Goal: Task Accomplishment & Management: Manage account settings

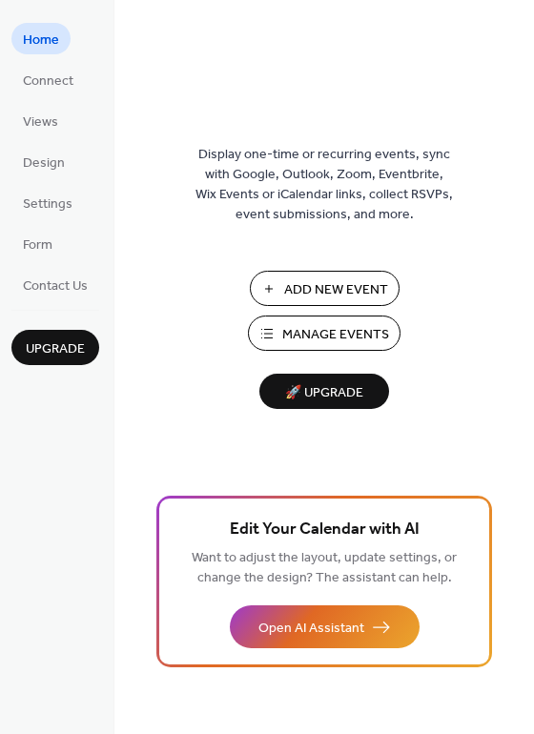
click at [300, 327] on span "Manage Events" at bounding box center [335, 335] width 107 height 20
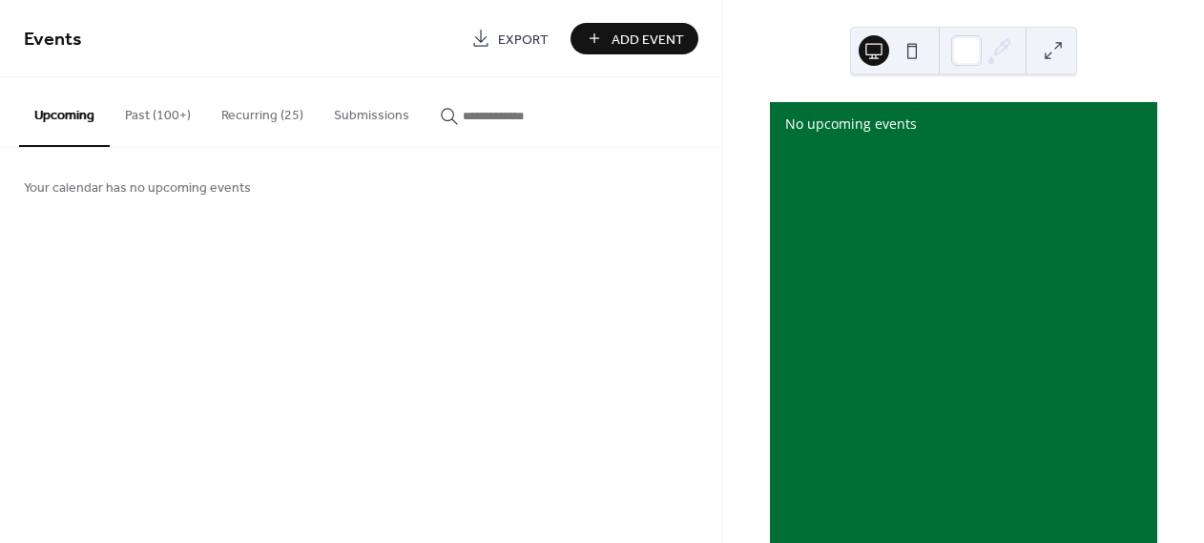
click at [175, 121] on button "Past (100+)" at bounding box center [158, 111] width 96 height 68
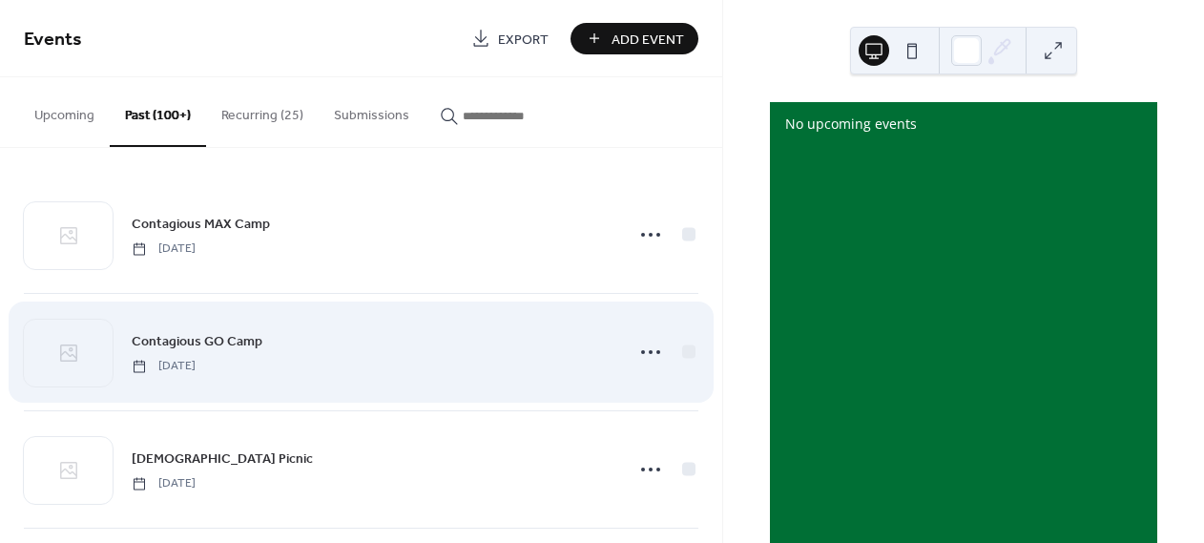
scroll to position [12, 0]
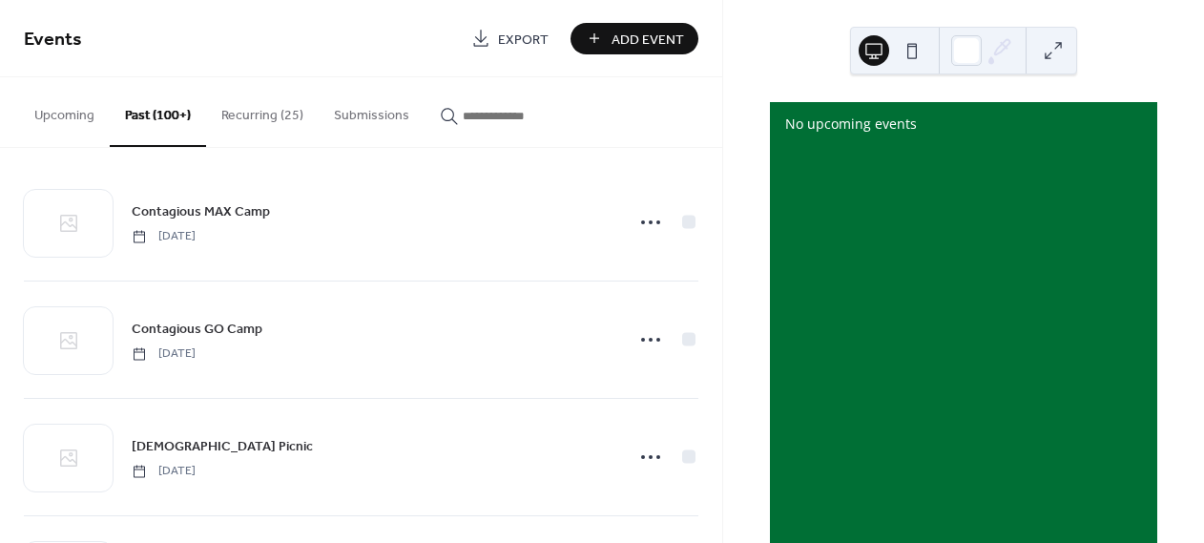
click at [258, 121] on button "Recurring (25)" at bounding box center [262, 111] width 113 height 68
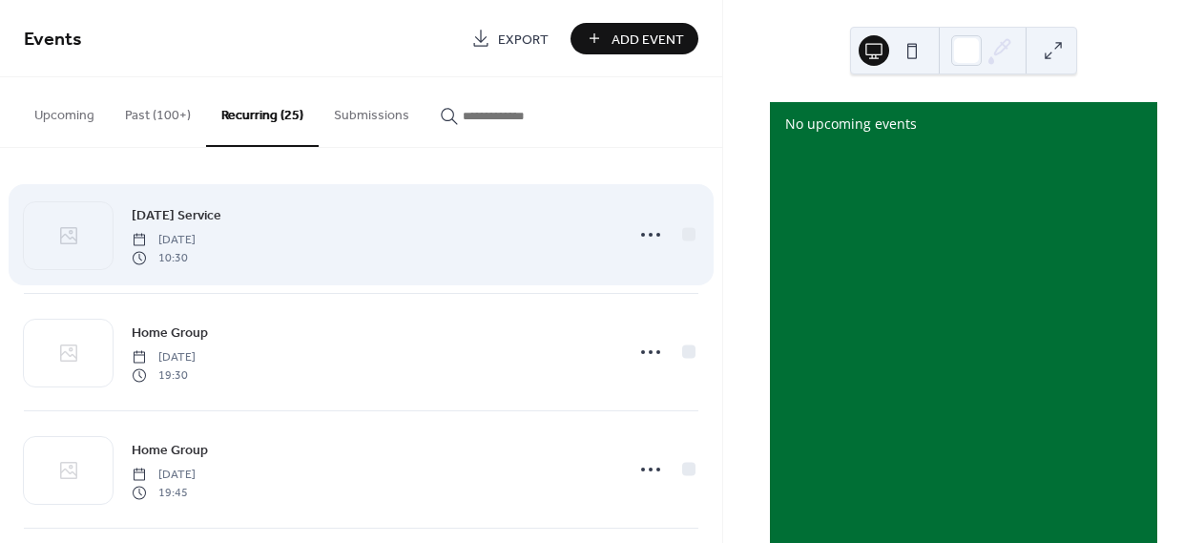
click at [200, 212] on span "Sunday Service" at bounding box center [177, 216] width 90 height 20
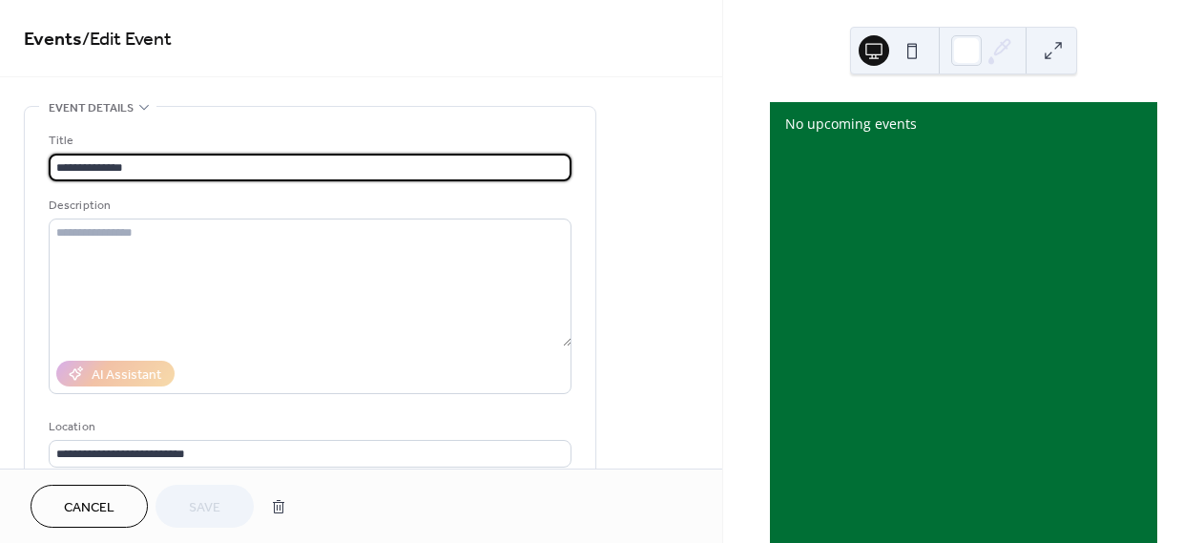
type input "**********"
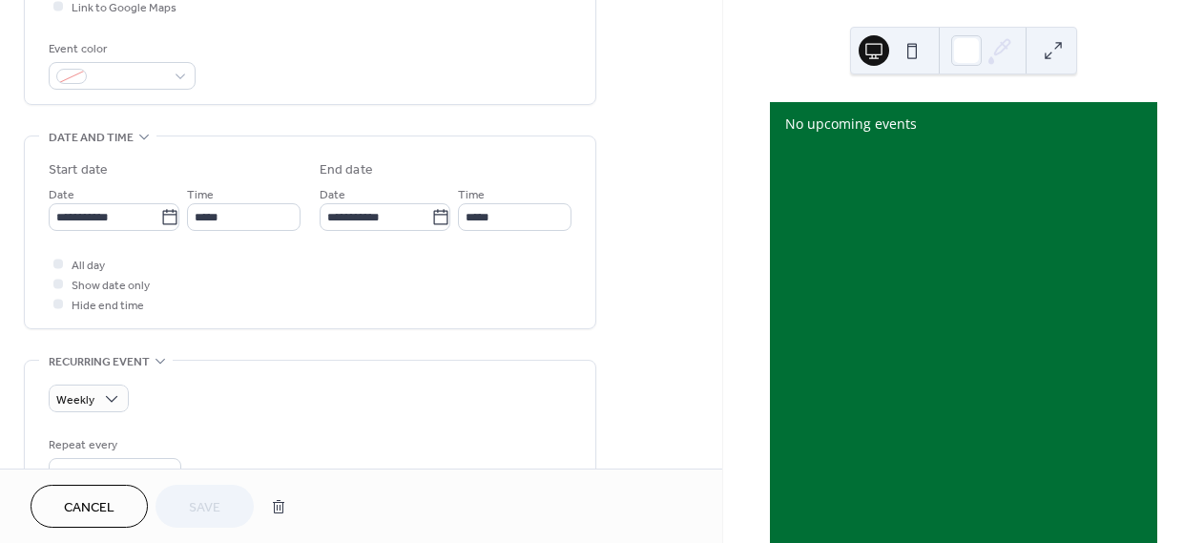
scroll to position [486, 0]
click at [166, 215] on icon at bounding box center [169, 216] width 19 height 19
click at [160, 215] on input "**********" at bounding box center [105, 216] width 112 height 28
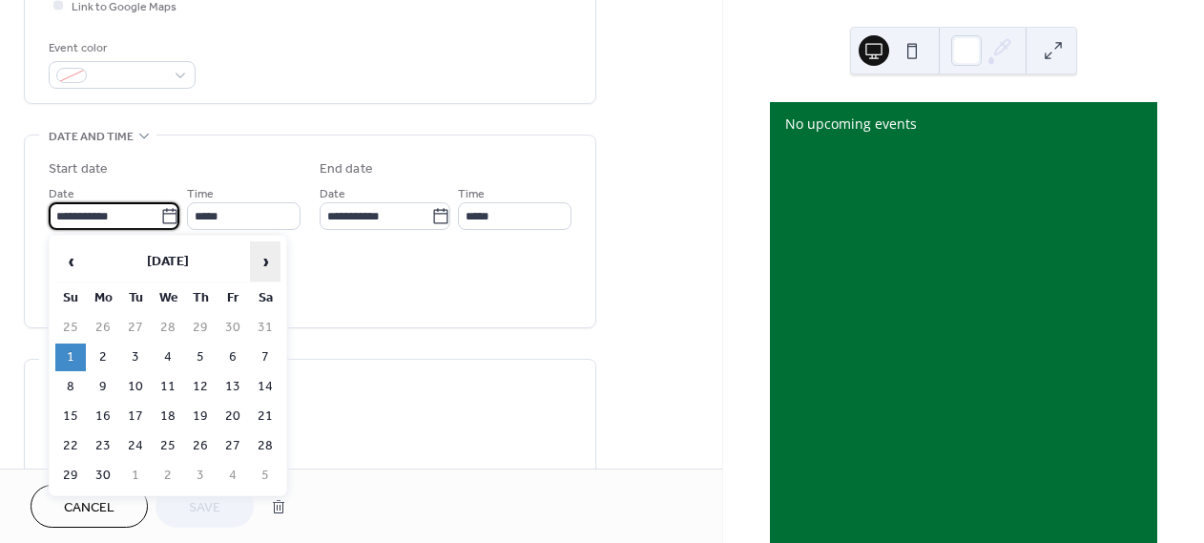
click at [265, 265] on span "›" at bounding box center [265, 261] width 29 height 38
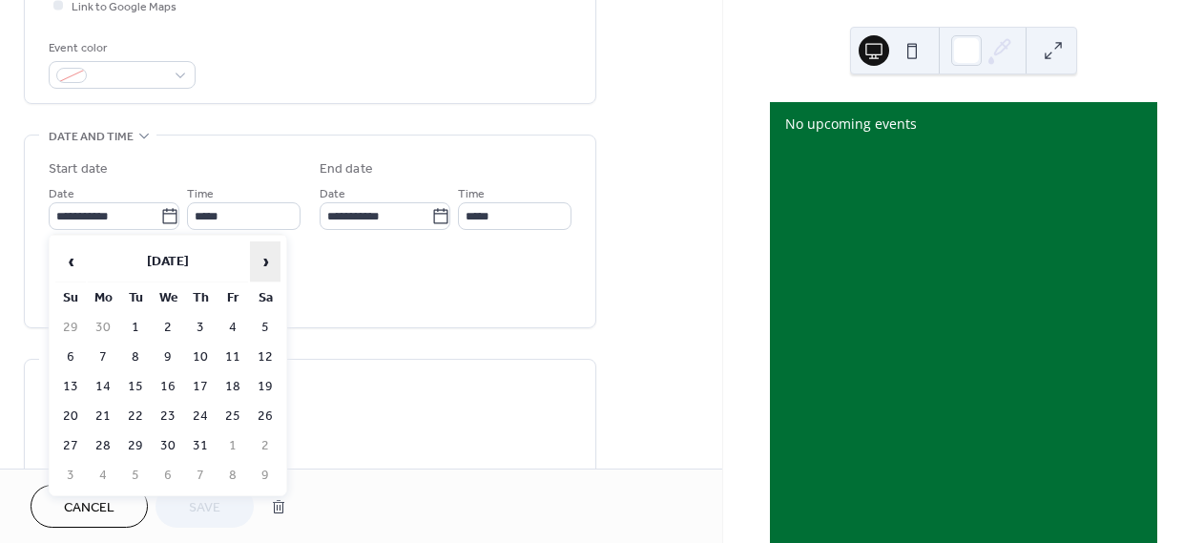
click at [265, 265] on span "›" at bounding box center [265, 261] width 29 height 38
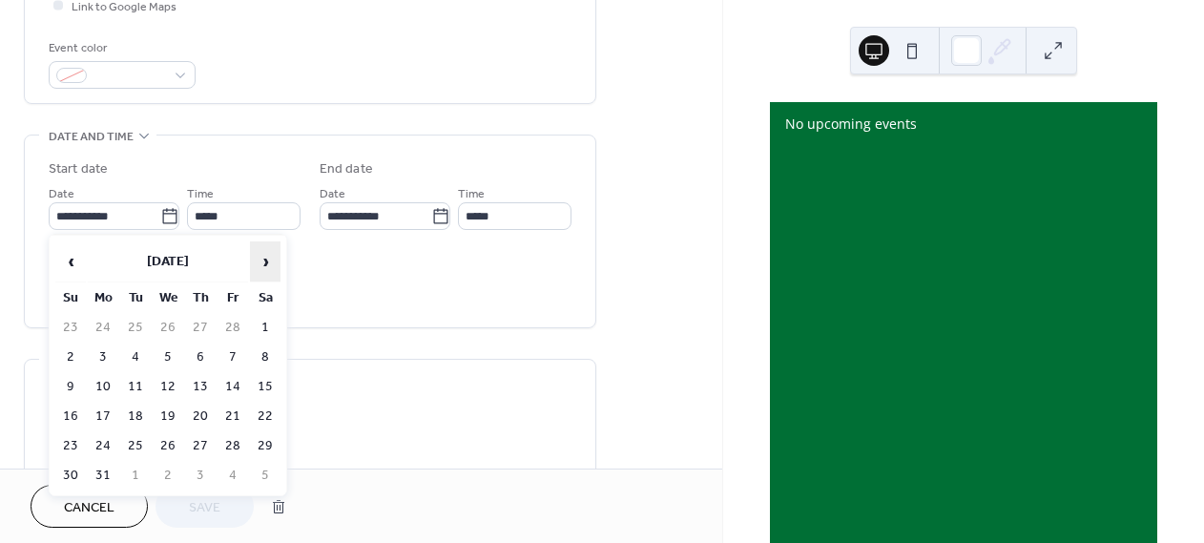
click at [265, 265] on span "›" at bounding box center [265, 261] width 29 height 38
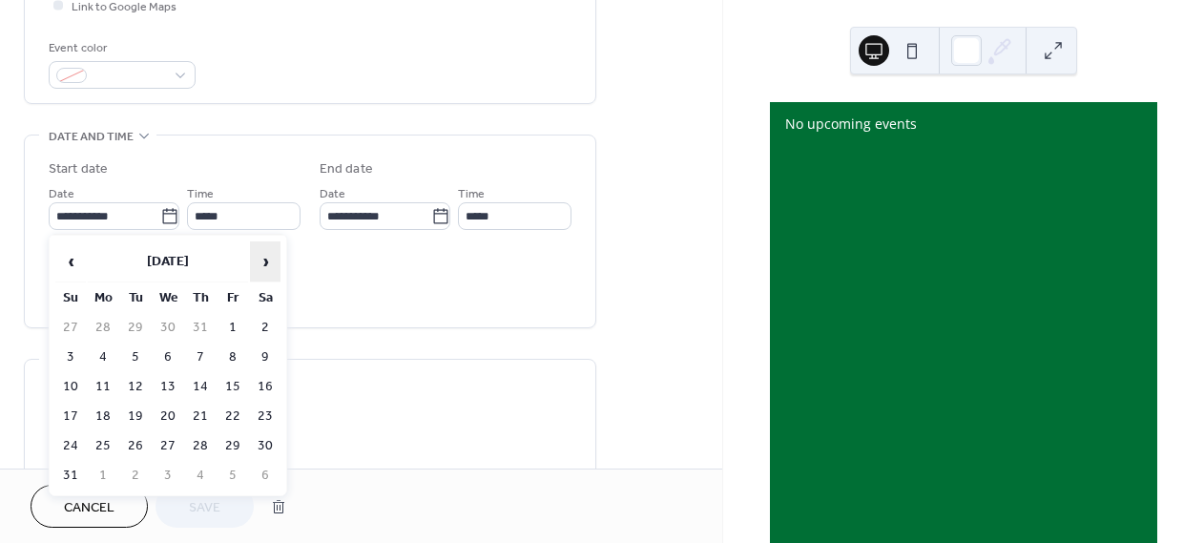
click at [265, 265] on span "›" at bounding box center [265, 261] width 29 height 38
click at [74, 357] on td "7" at bounding box center [70, 357] width 31 height 28
type input "**********"
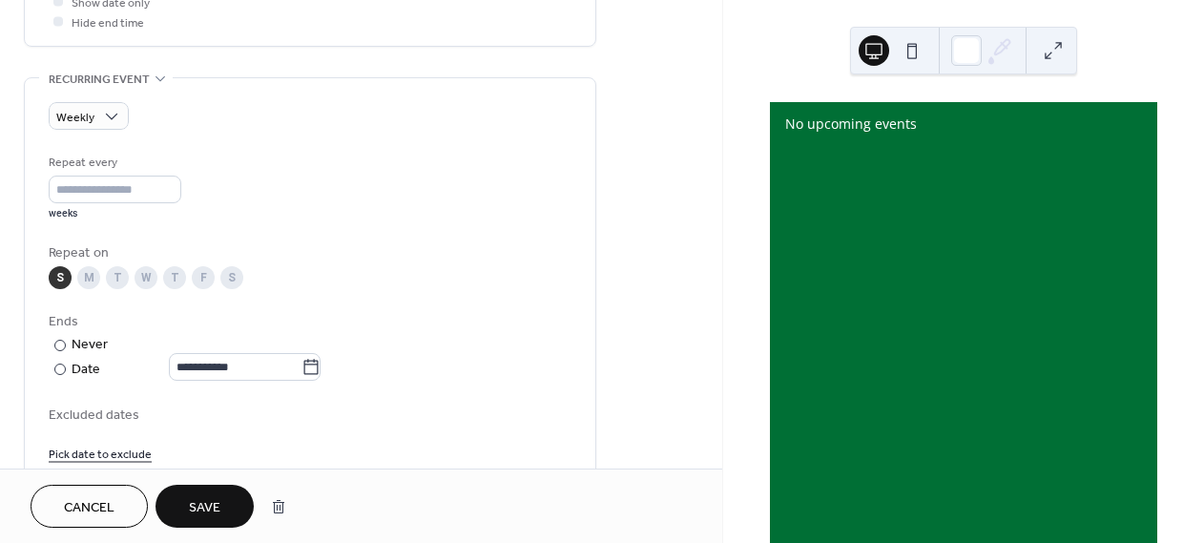
scroll to position [824, 0]
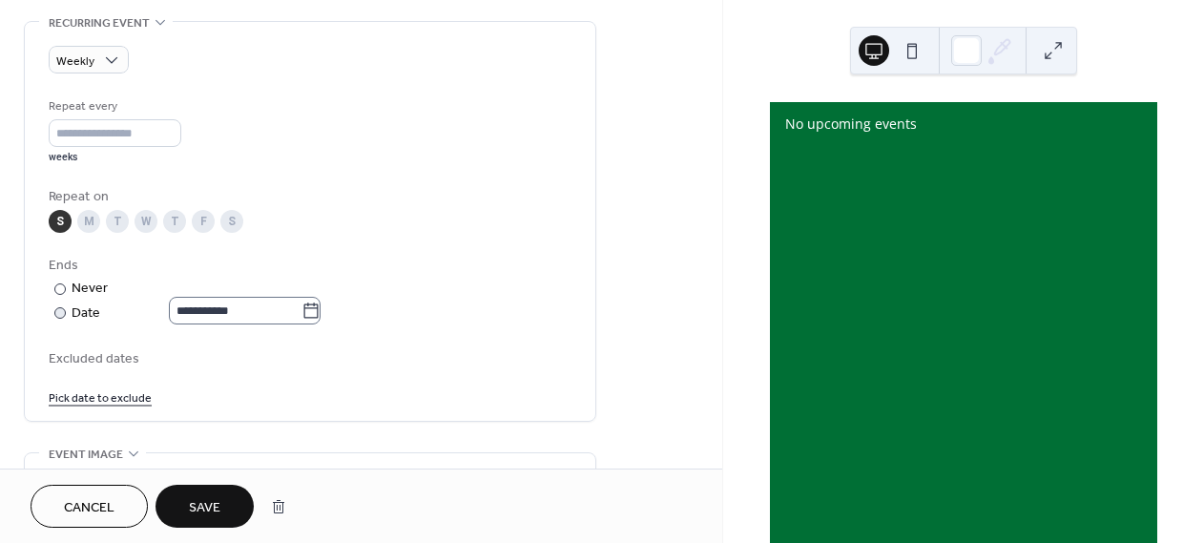
click at [319, 315] on icon at bounding box center [310, 310] width 19 height 19
click at [301, 315] on input "**********" at bounding box center [235, 311] width 133 height 28
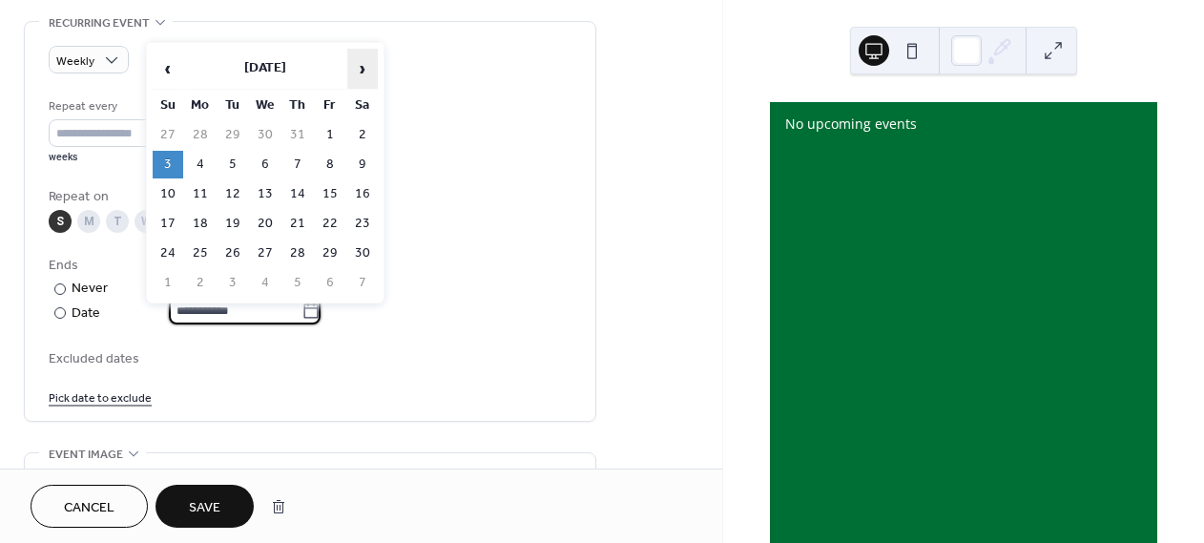
click at [365, 75] on span "›" at bounding box center [362, 69] width 29 height 38
click at [169, 63] on span "‹" at bounding box center [168, 69] width 29 height 38
click at [367, 190] on td "14" at bounding box center [362, 194] width 31 height 28
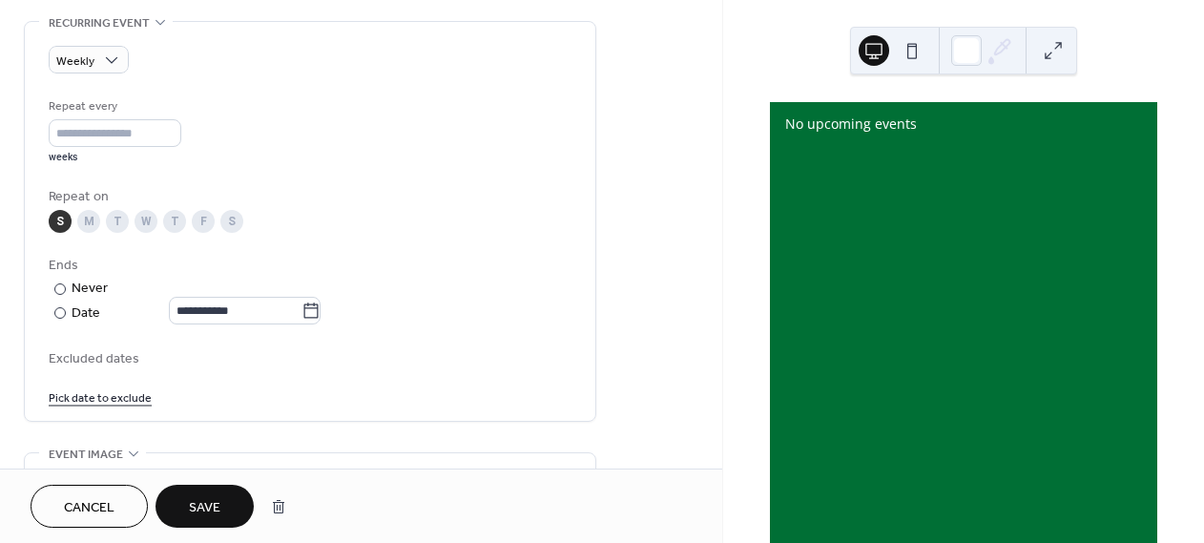
scroll to position [842, 0]
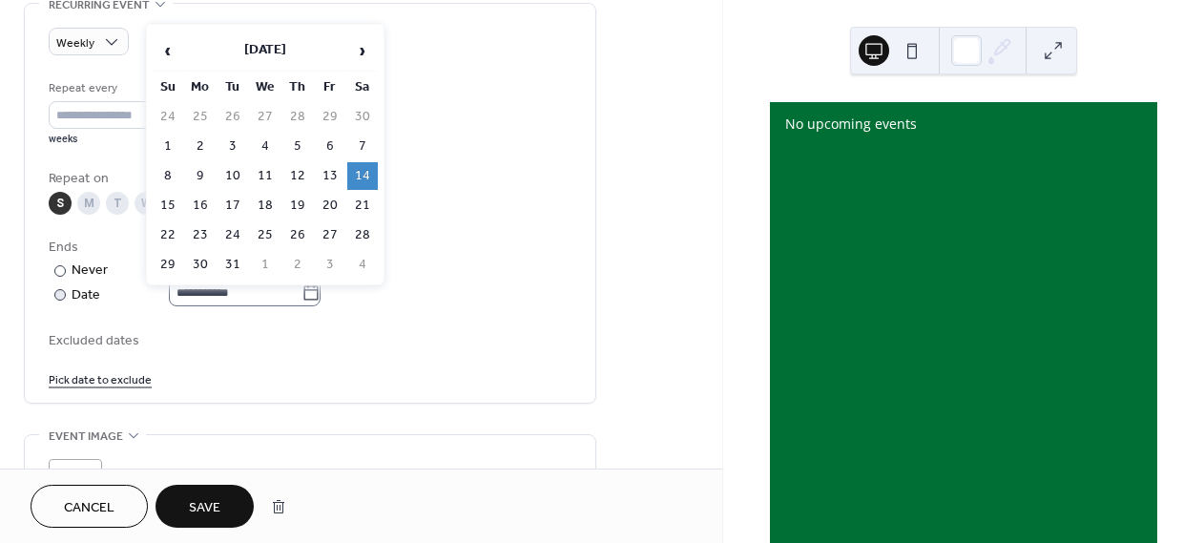
click at [314, 298] on icon at bounding box center [310, 292] width 19 height 19
click at [301, 298] on input "**********" at bounding box center [235, 293] width 133 height 28
click at [355, 51] on span "›" at bounding box center [362, 50] width 29 height 38
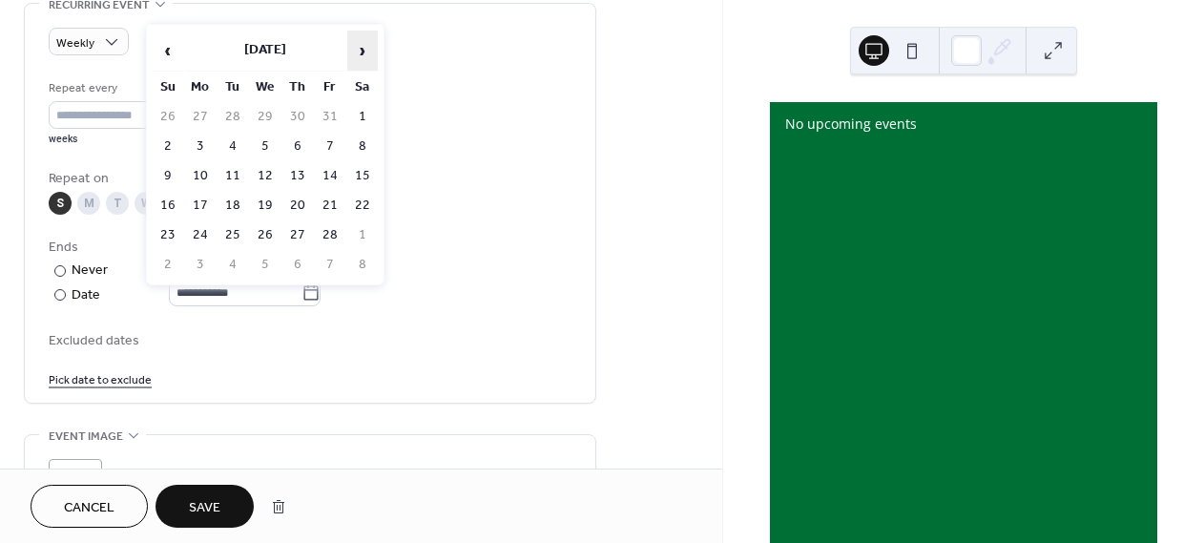
click at [355, 51] on span "›" at bounding box center [362, 50] width 29 height 38
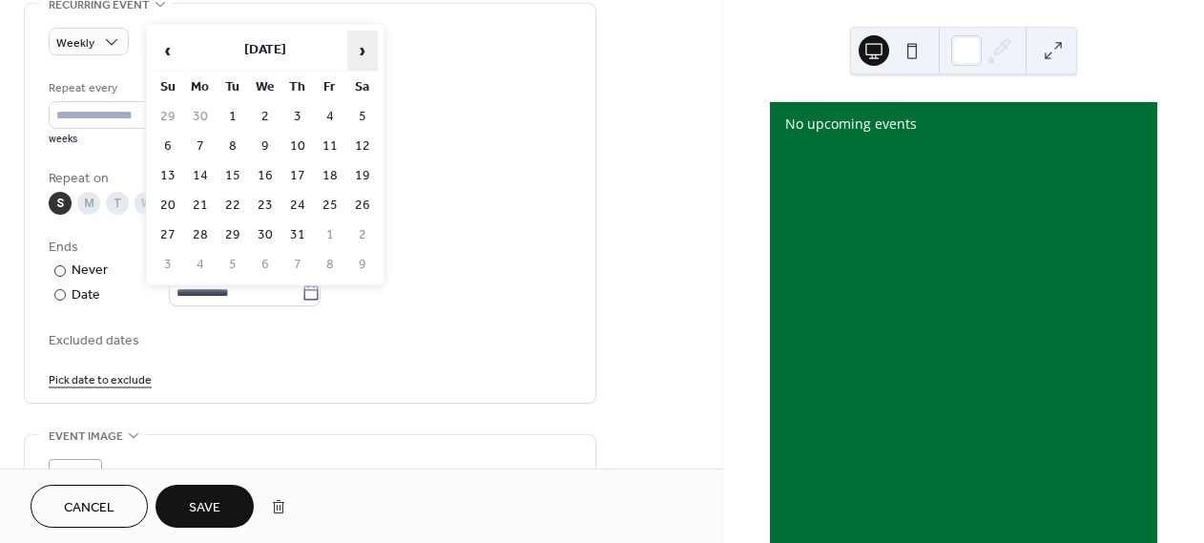
click at [355, 51] on span "›" at bounding box center [362, 50] width 29 height 38
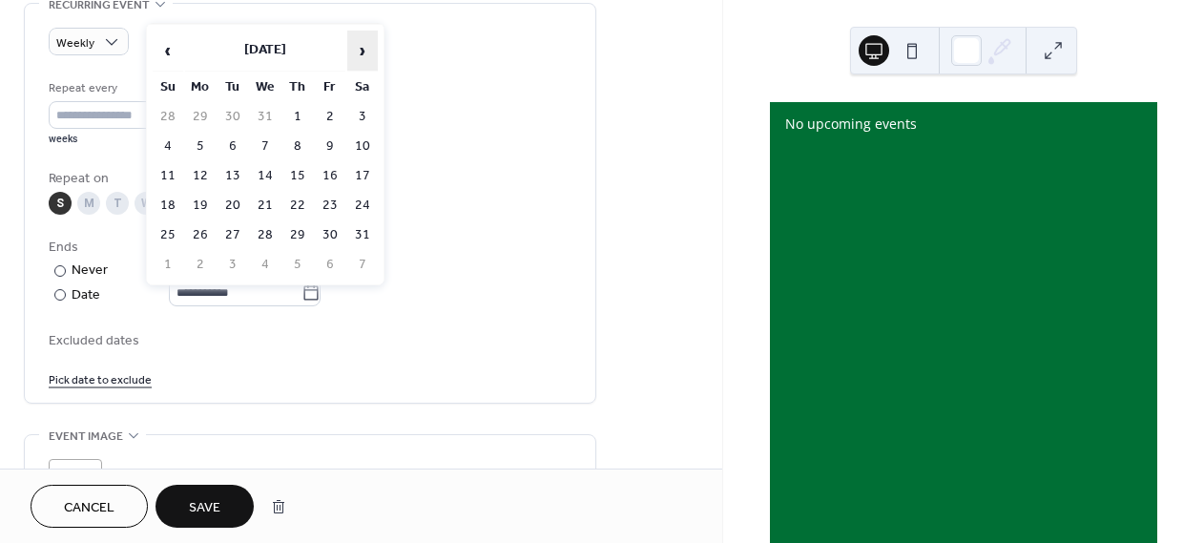
click at [355, 51] on span "›" at bounding box center [362, 50] width 29 height 38
click at [170, 46] on span "‹" at bounding box center [168, 50] width 29 height 38
click at [171, 171] on td "14" at bounding box center [168, 176] width 31 height 28
type input "**********"
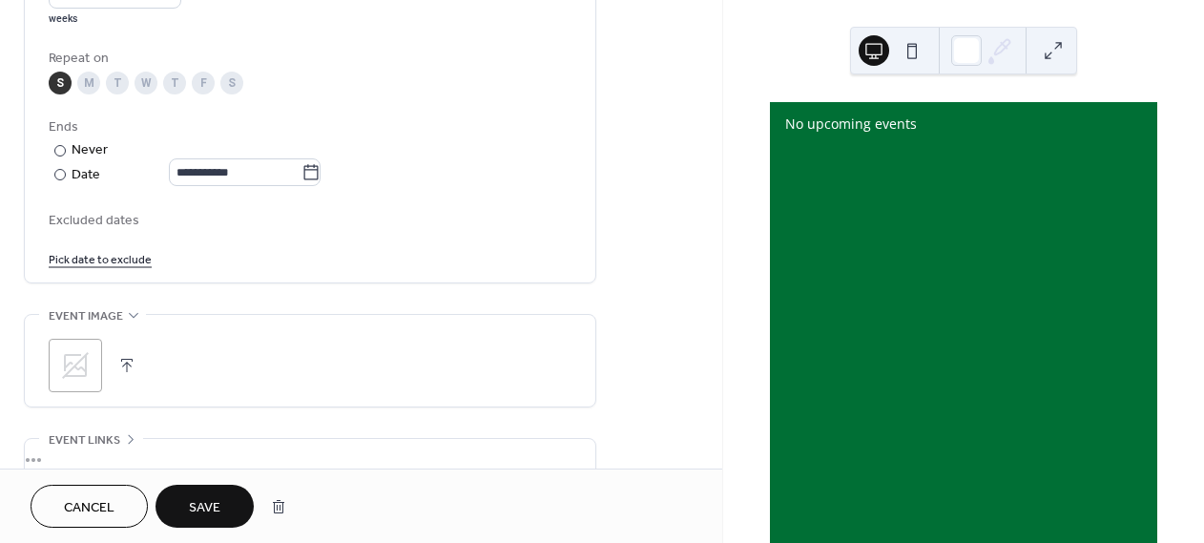
scroll to position [975, 0]
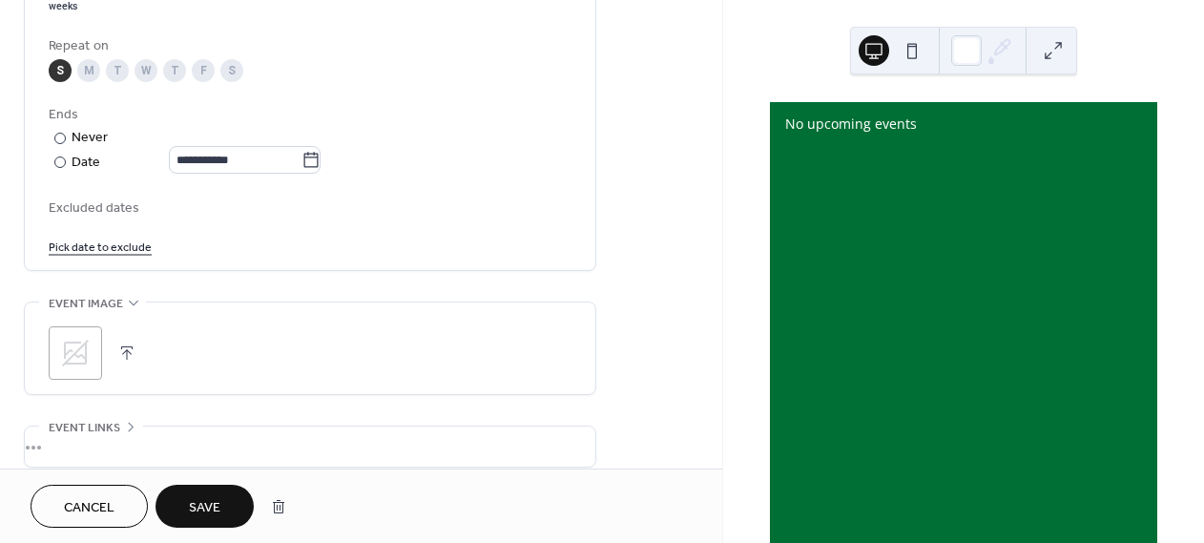
click at [213, 503] on span "Save" at bounding box center [204, 508] width 31 height 20
